Goal: Navigation & Orientation: Find specific page/section

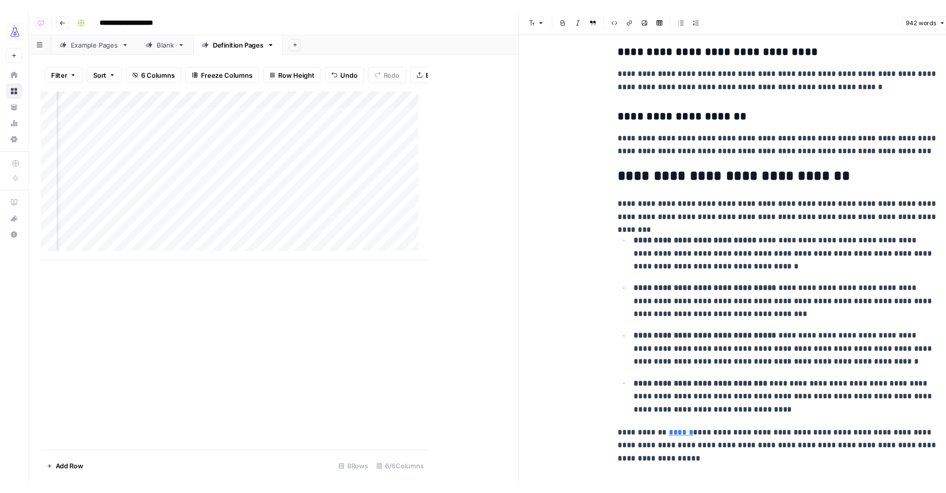
scroll to position [1251, 0]
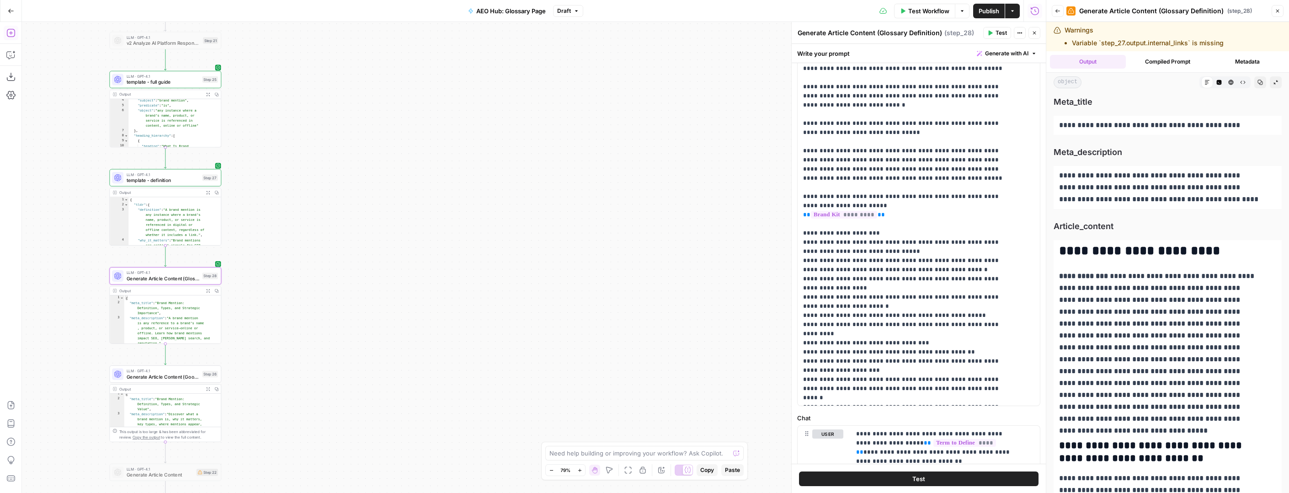
scroll to position [106, 0]
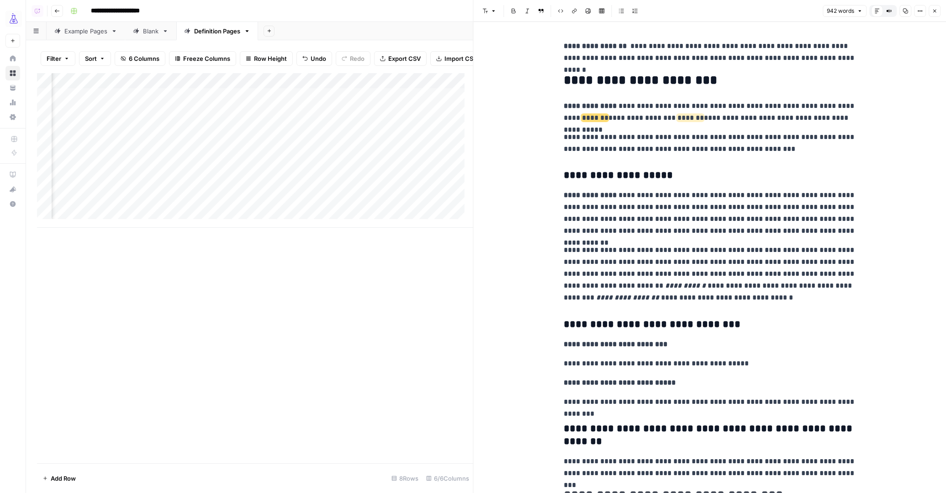
scroll to position [1251, 0]
